Goal: Find contact information: Obtain details needed to contact an individual or organization

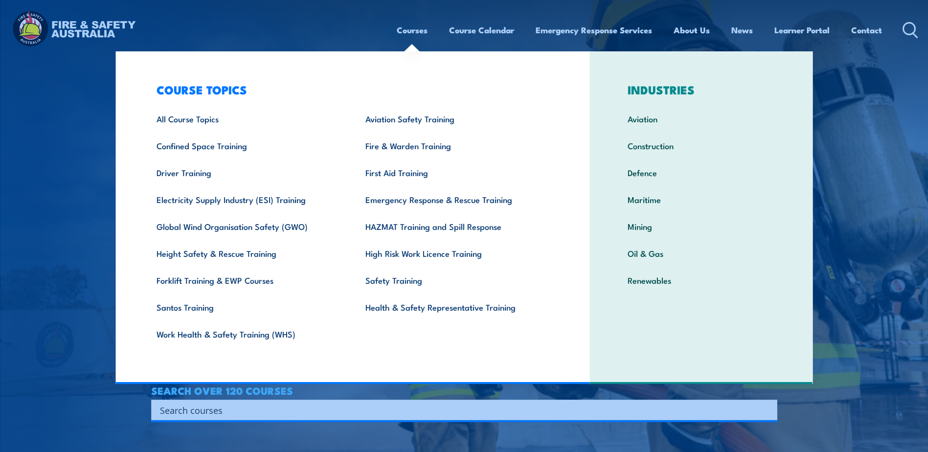
click at [405, 28] on link "Courses" at bounding box center [412, 30] width 31 height 26
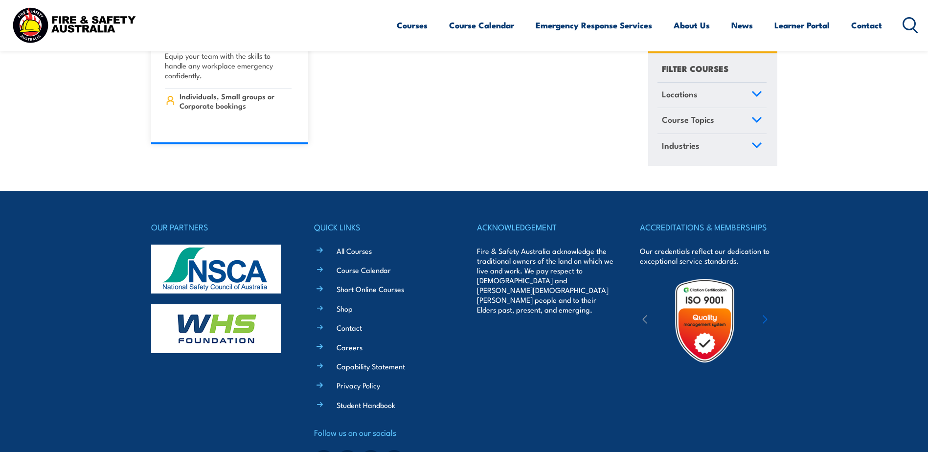
scroll to position [11105, 0]
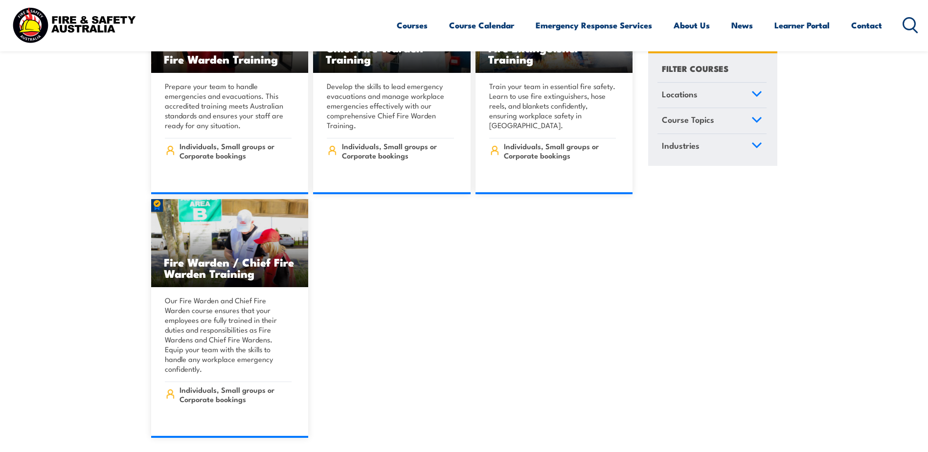
click at [724, 103] on link "Locations" at bounding box center [712, 95] width 109 height 25
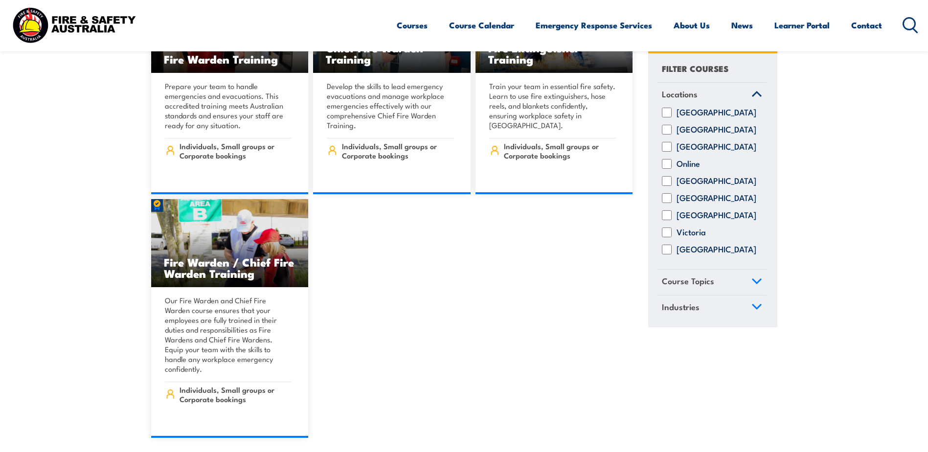
click at [666, 186] on input "[GEOGRAPHIC_DATA]" at bounding box center [667, 182] width 10 height 10
checkbox input "true"
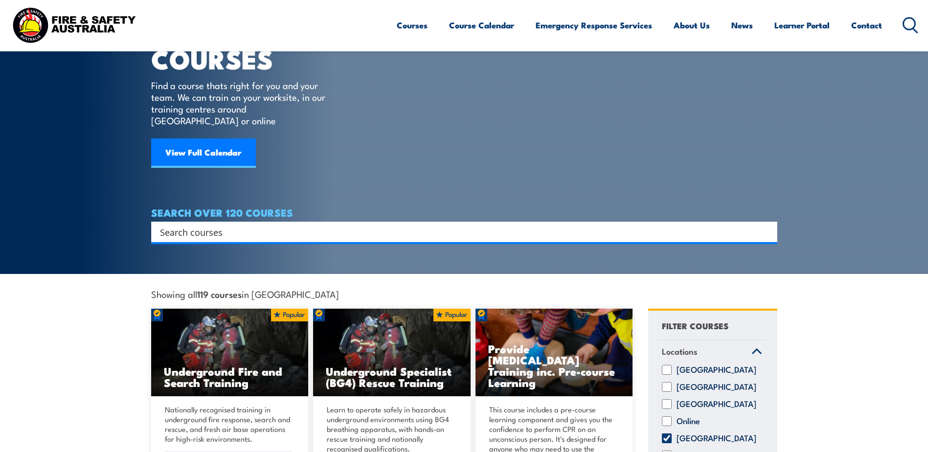
scroll to position [294, 0]
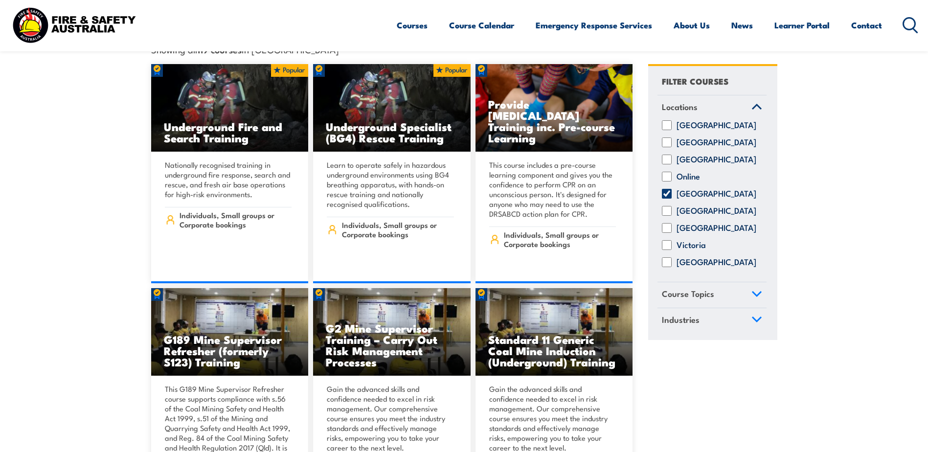
click at [759, 292] on icon at bounding box center [757, 294] width 9 height 4
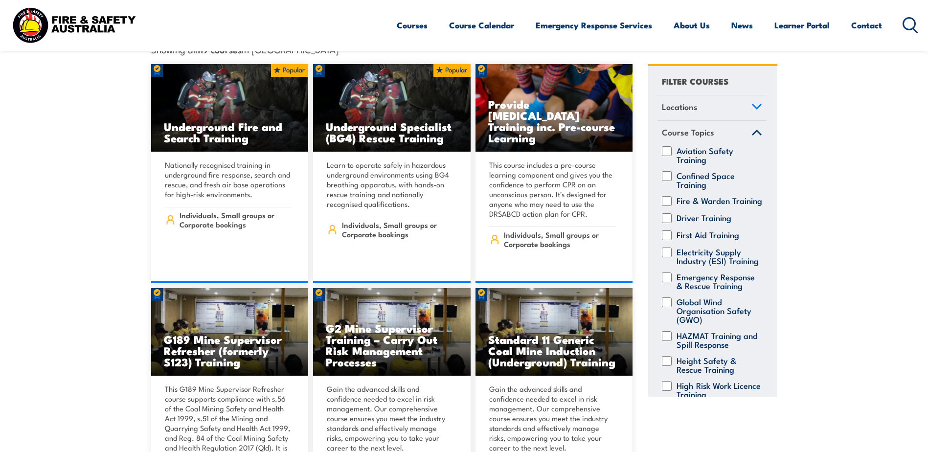
click at [669, 196] on input "Fire & Warden Training" at bounding box center [667, 201] width 10 height 10
checkbox input "true"
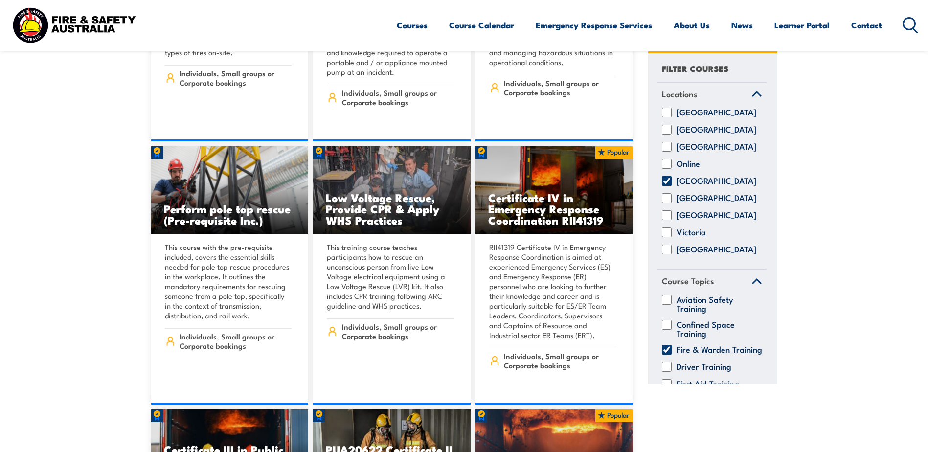
scroll to position [1762, 0]
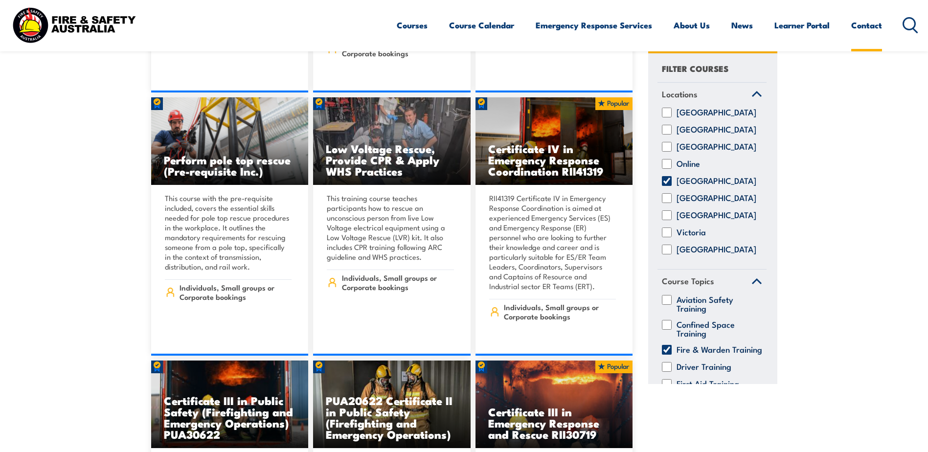
click at [870, 27] on link "Contact" at bounding box center [867, 25] width 31 height 26
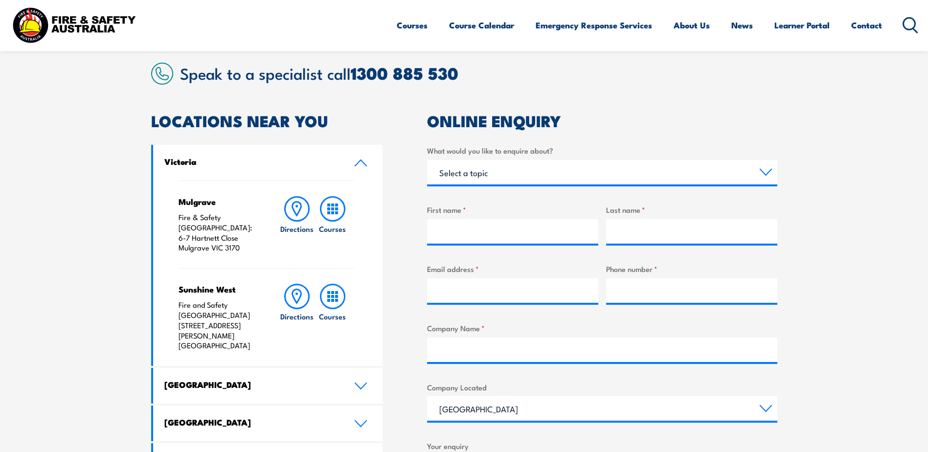
scroll to position [392, 0]
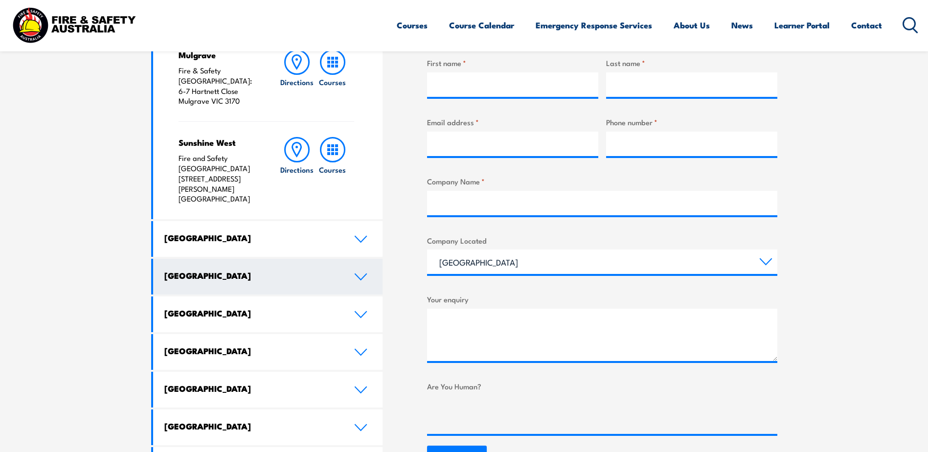
click at [248, 270] on h4 "[GEOGRAPHIC_DATA]" at bounding box center [251, 275] width 175 height 11
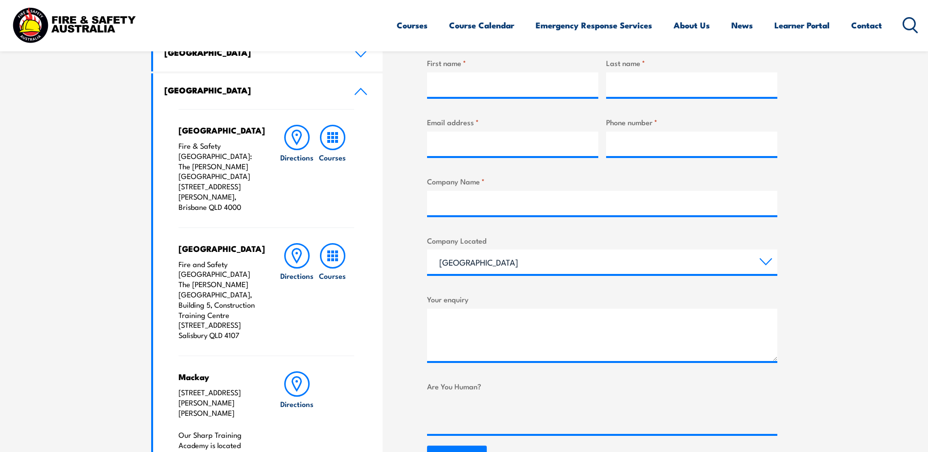
scroll to position [440, 0]
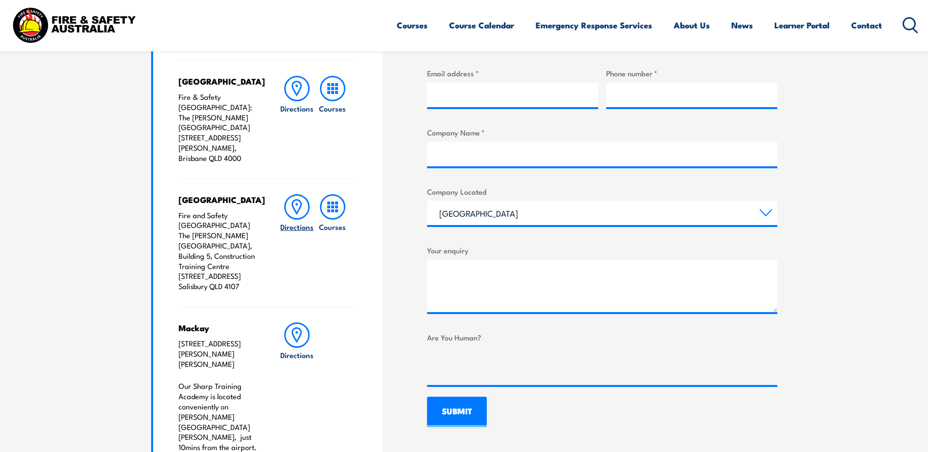
click at [303, 194] on icon at bounding box center [296, 206] width 25 height 25
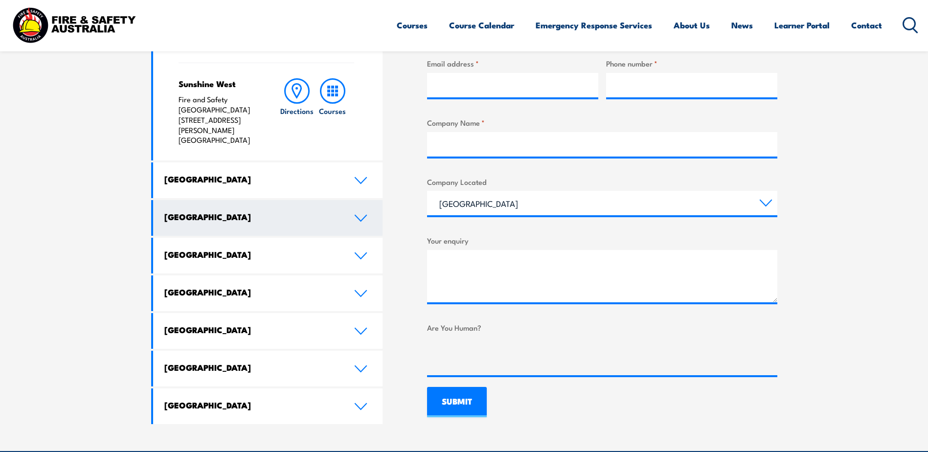
scroll to position [303, 0]
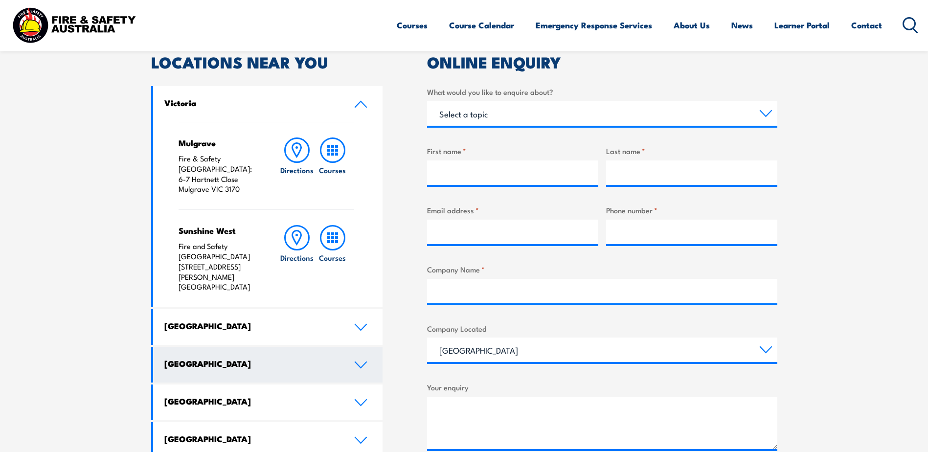
click at [242, 358] on h4 "[GEOGRAPHIC_DATA]" at bounding box center [251, 363] width 175 height 11
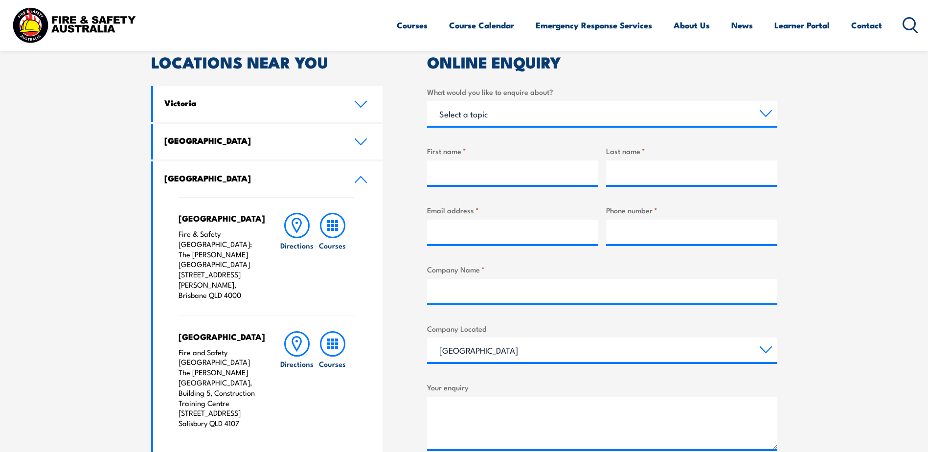
scroll to position [450, 0]
